Goal: Check status: Check status

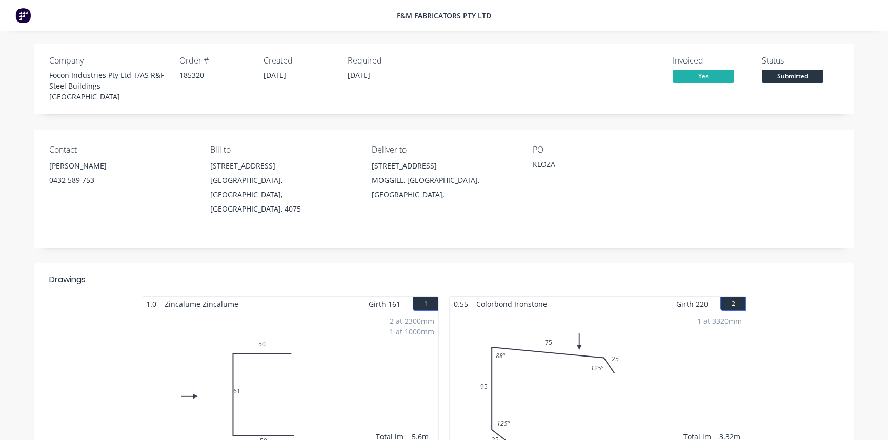
scroll to position [93, 0]
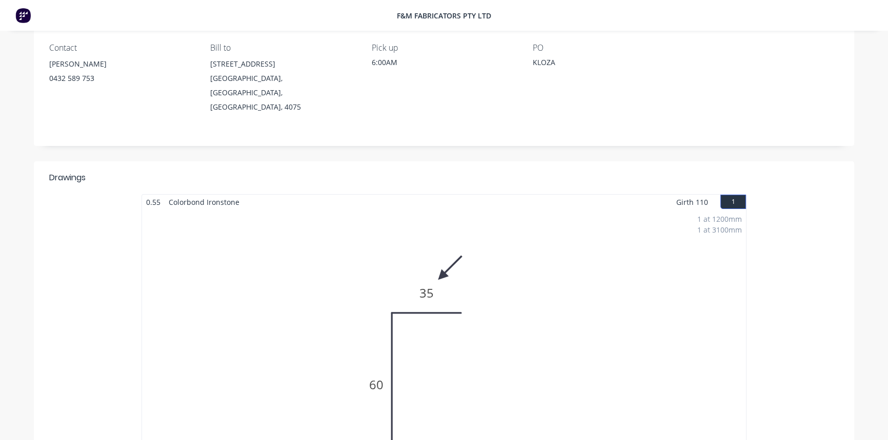
scroll to position [93, 0]
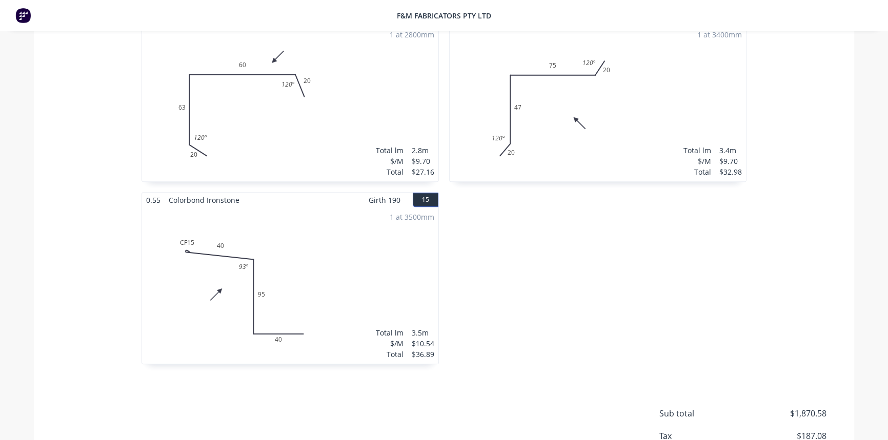
scroll to position [1398, 0]
